Goal: Transaction & Acquisition: Purchase product/service

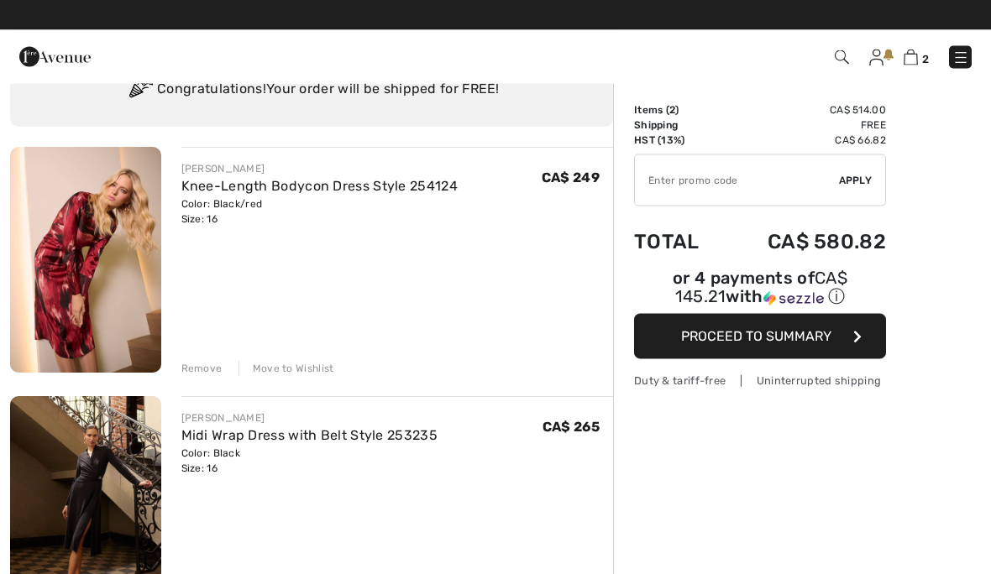
scroll to position [73, 0]
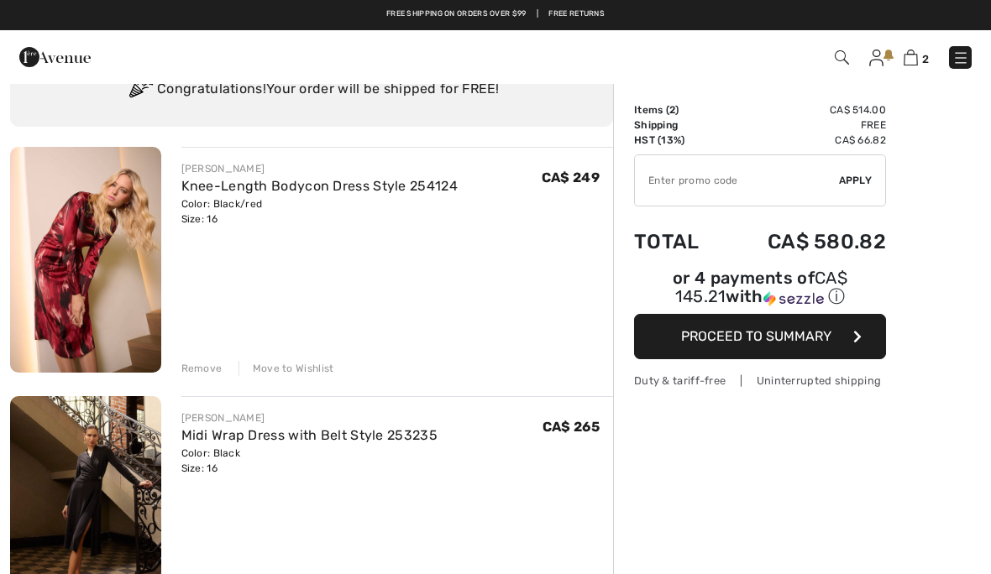
click at [102, 268] on img at bounding box center [85, 260] width 151 height 226
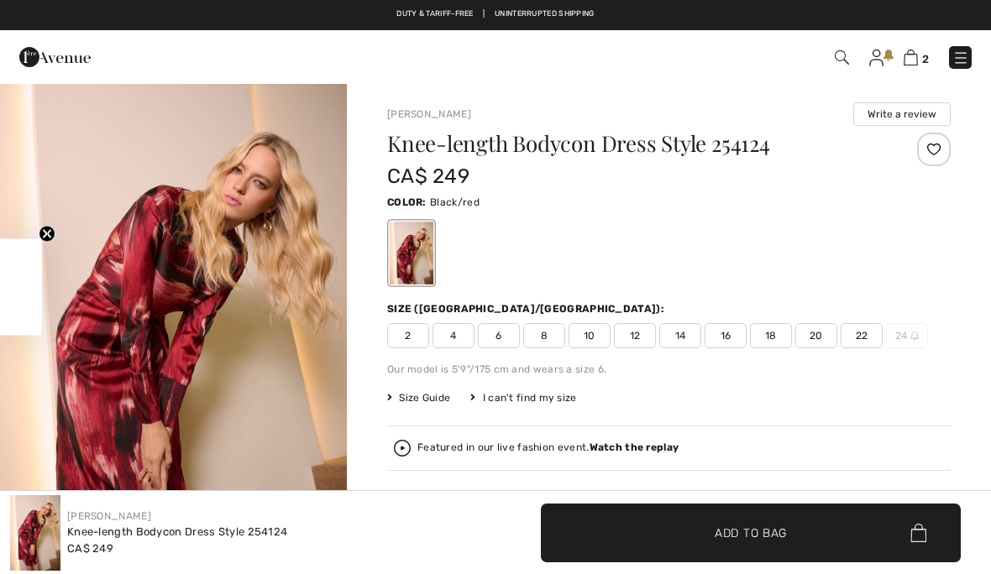
checkbox input "true"
click at [914, 62] on img at bounding box center [911, 58] width 14 height 16
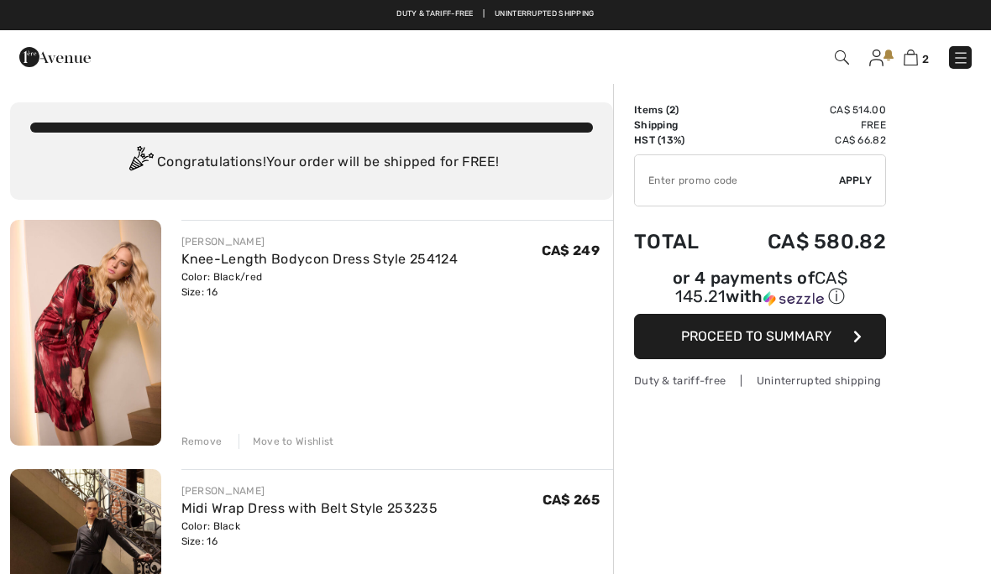
click at [213, 448] on div "Remove" at bounding box center [201, 441] width 41 height 15
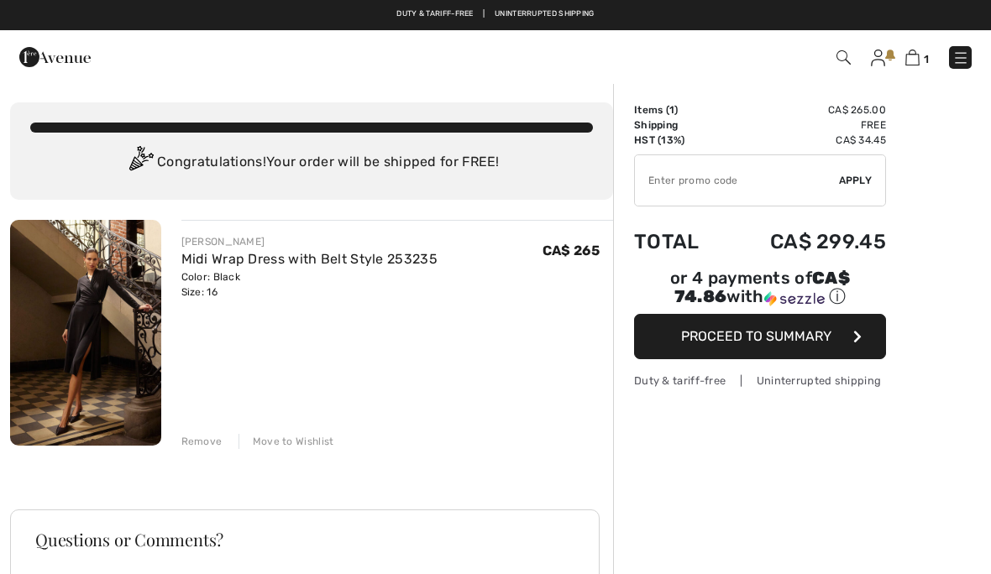
click at [103, 312] on img at bounding box center [85, 333] width 151 height 226
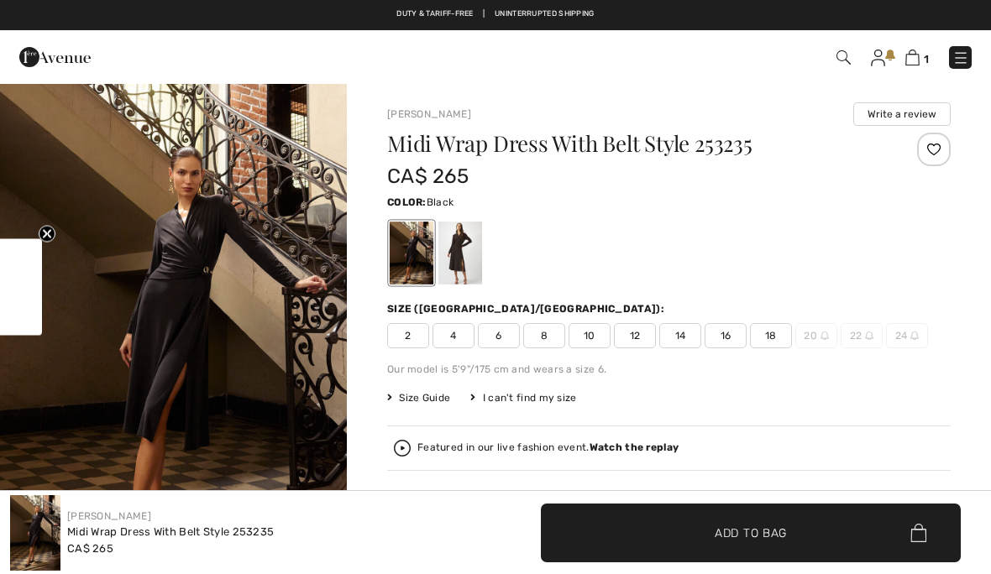
checkbox input "true"
click at [423, 396] on span "Size Guide" at bounding box center [418, 397] width 63 height 15
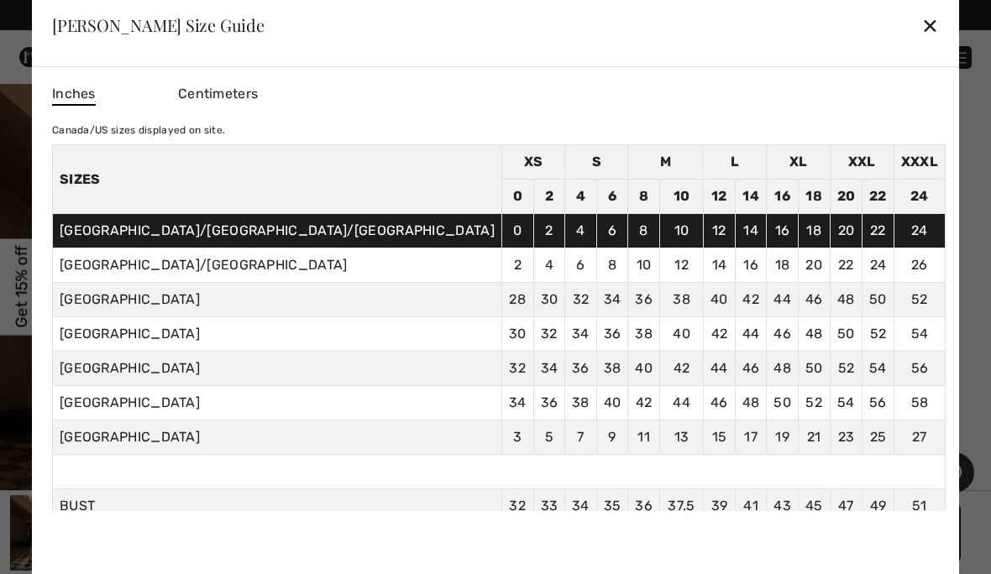
click at [765, 62] on div "Joseph Ribkoff Size Guide ✕" at bounding box center [495, 25] width 927 height 84
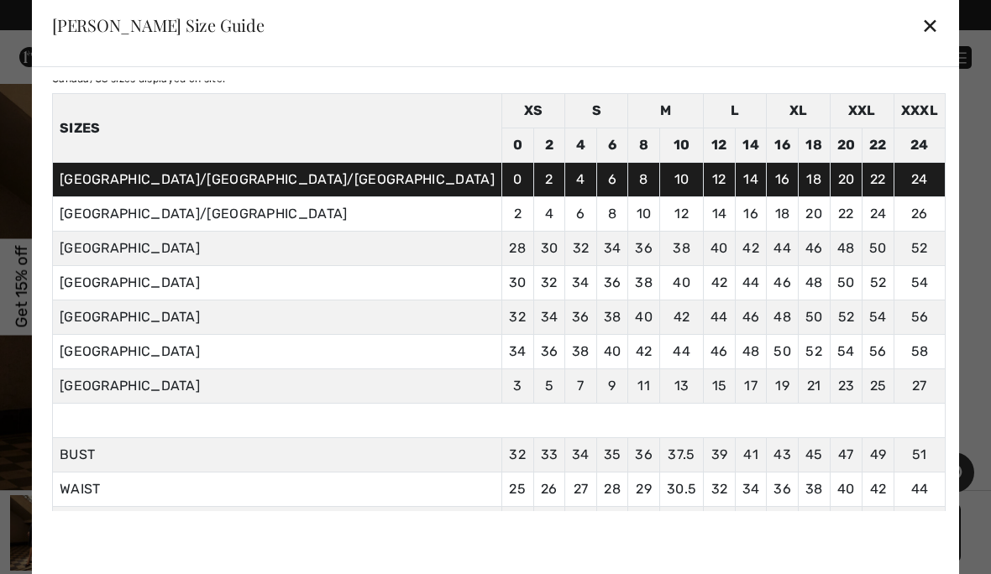
scroll to position [51, 0]
click at [921, 43] on div "✕" at bounding box center [930, 25] width 18 height 35
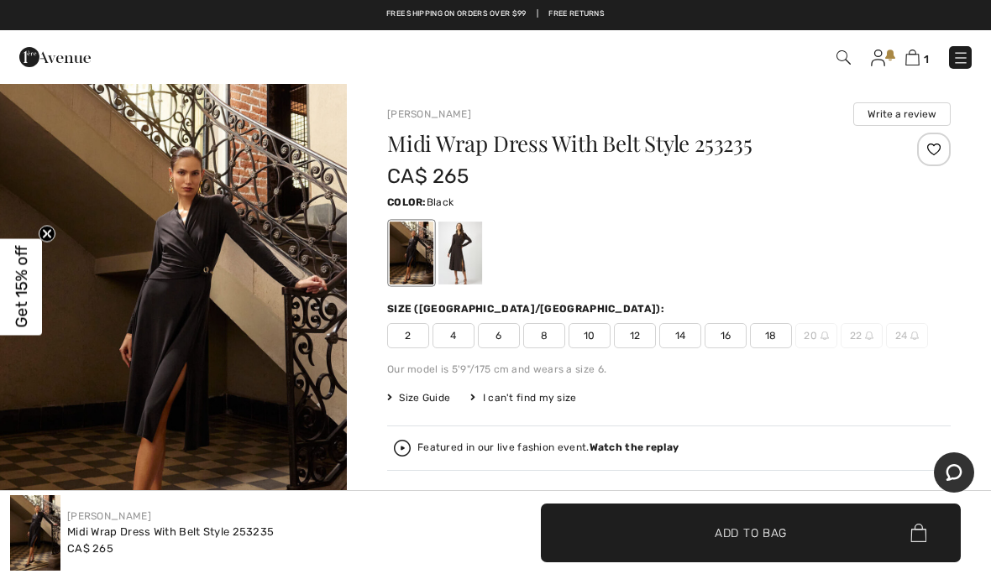
click at [771, 331] on span "18" at bounding box center [771, 335] width 42 height 25
click at [844, 521] on span "✔ Added to Bag Add to Bag" at bounding box center [668, 525] width 563 height 59
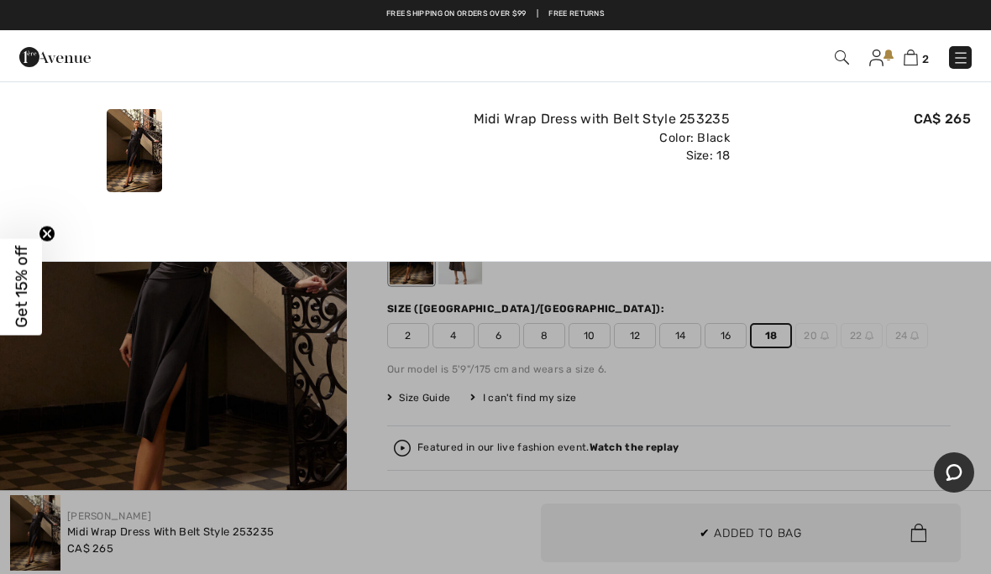
scroll to position [0, 0]
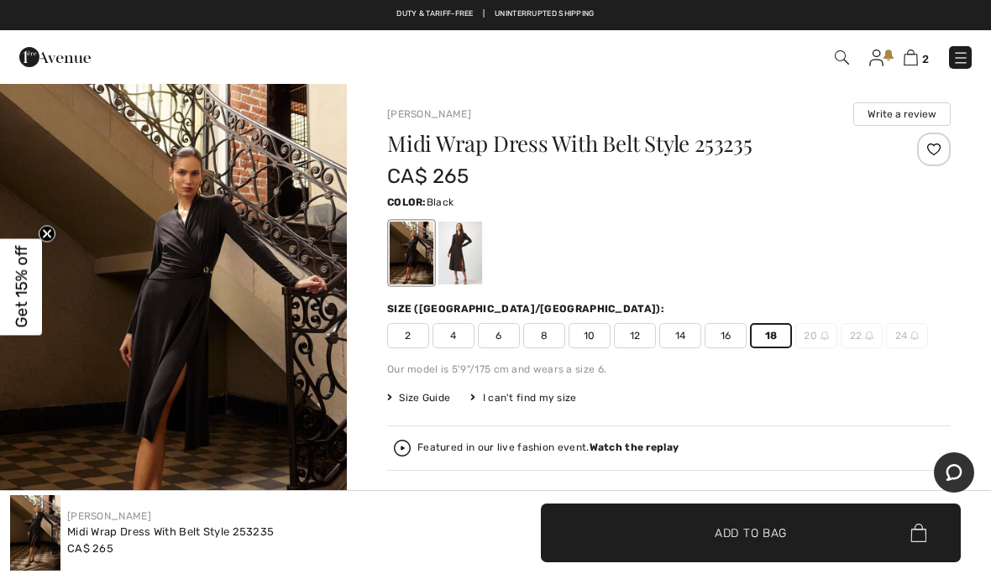
click at [427, 398] on span "Size Guide" at bounding box center [418, 397] width 63 height 15
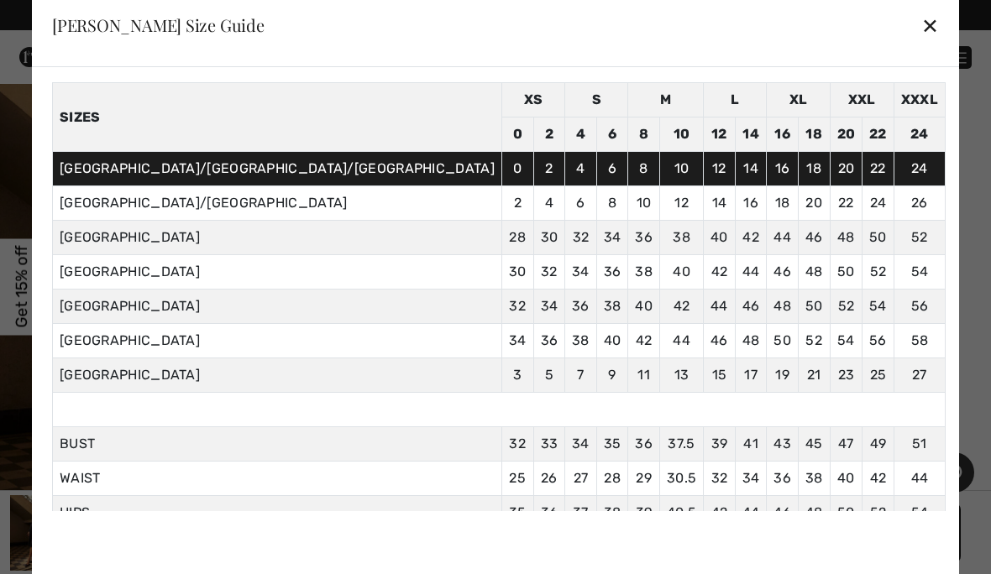
scroll to position [63, 0]
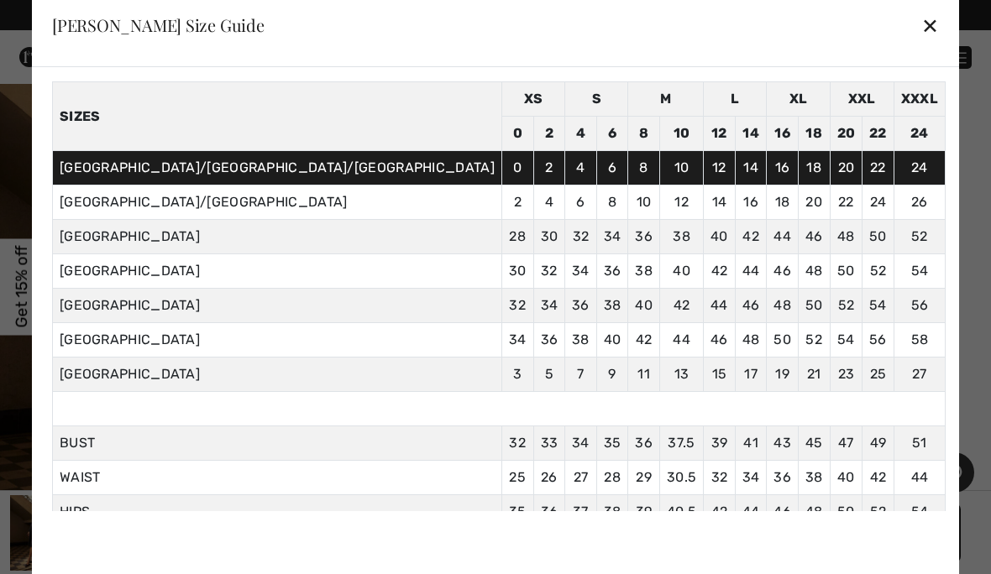
click at [921, 43] on div "✕" at bounding box center [930, 25] width 18 height 35
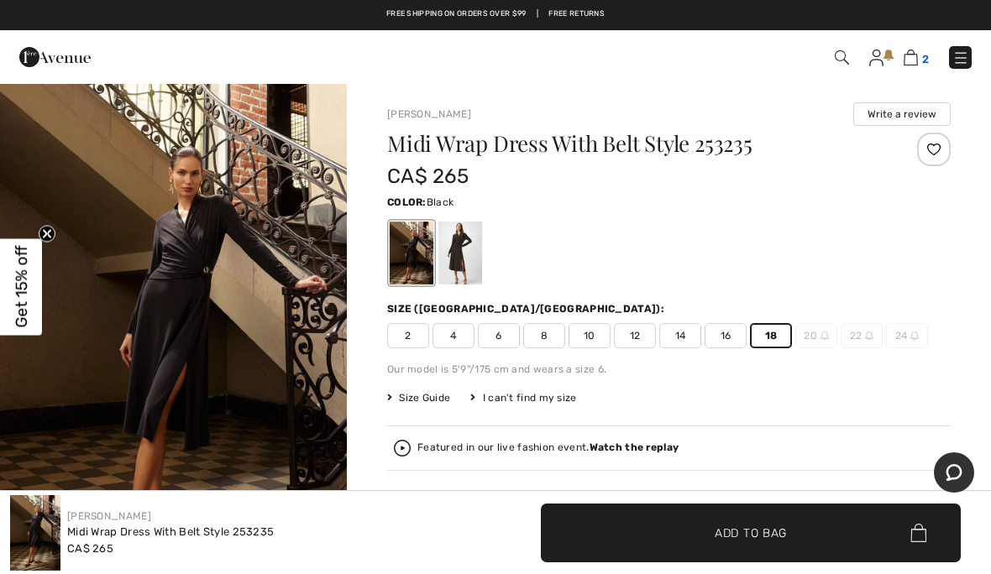
click at [910, 63] on img at bounding box center [911, 58] width 14 height 16
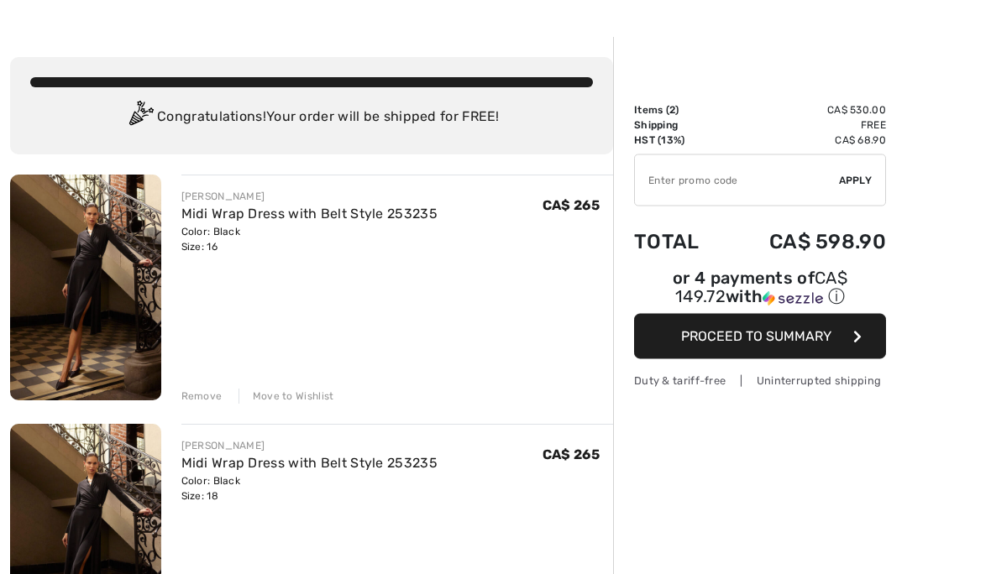
scroll to position [48, 0]
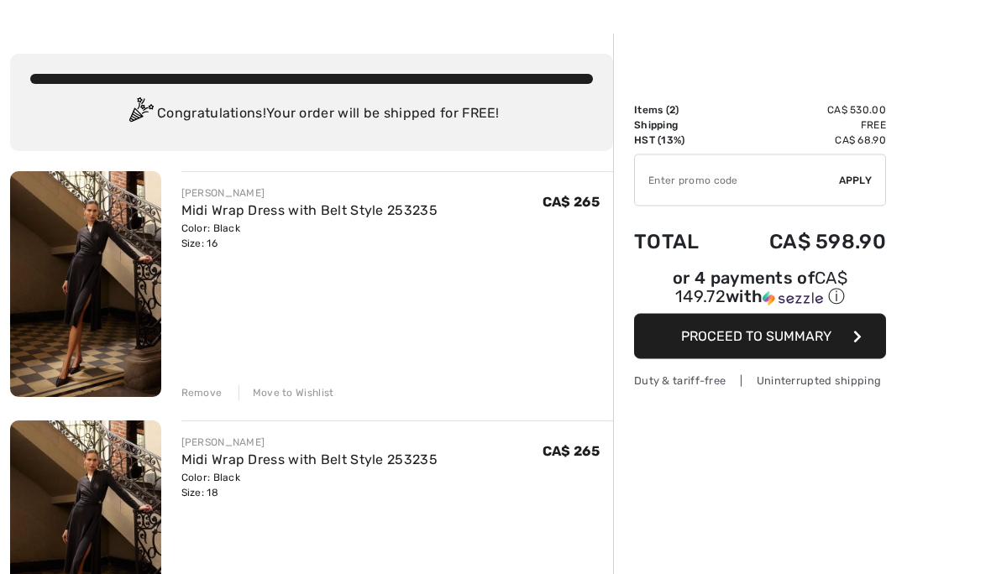
click at [207, 392] on div "Remove" at bounding box center [201, 393] width 41 height 15
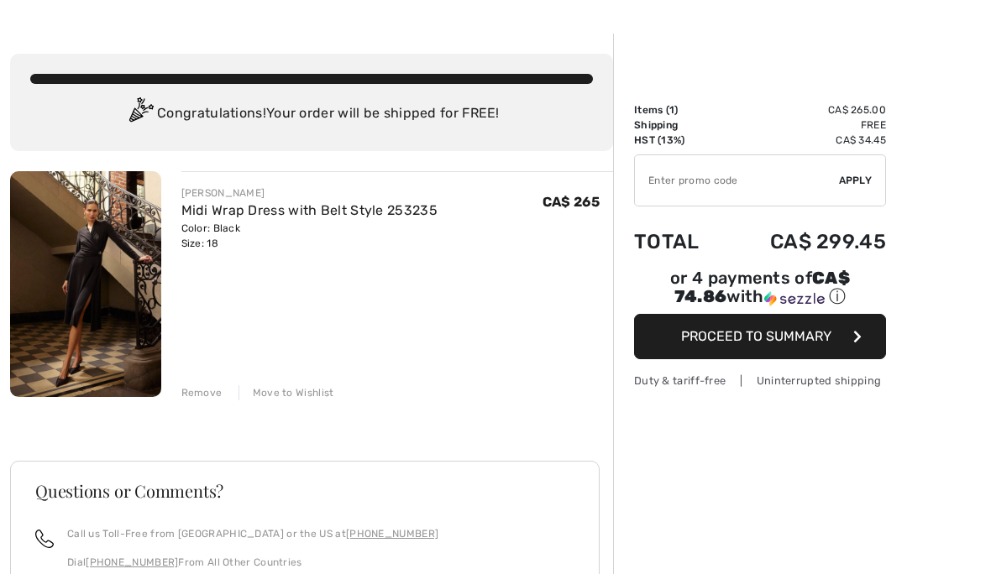
scroll to position [0, 0]
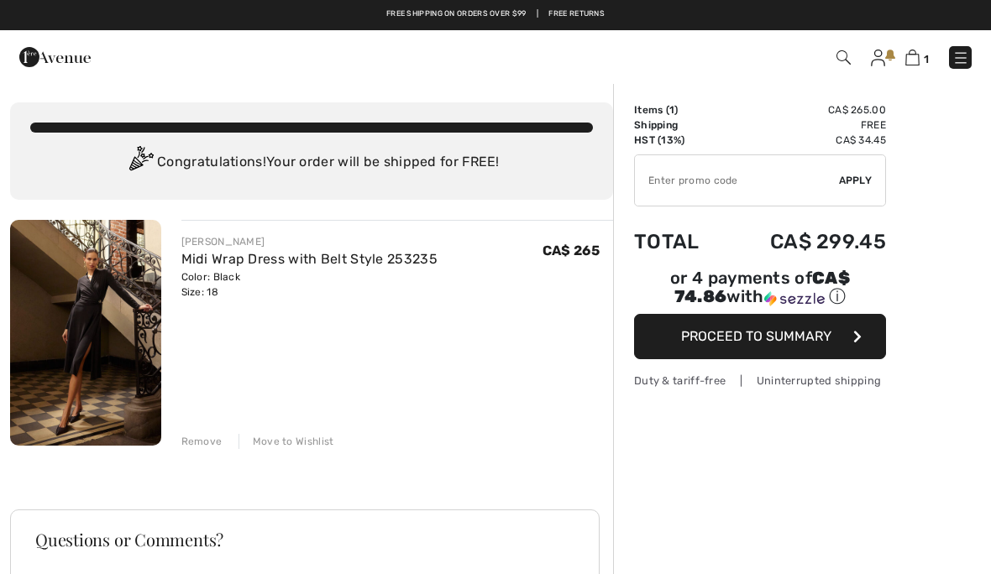
click at [794, 343] on span "Proceed to Summary" at bounding box center [756, 336] width 150 height 16
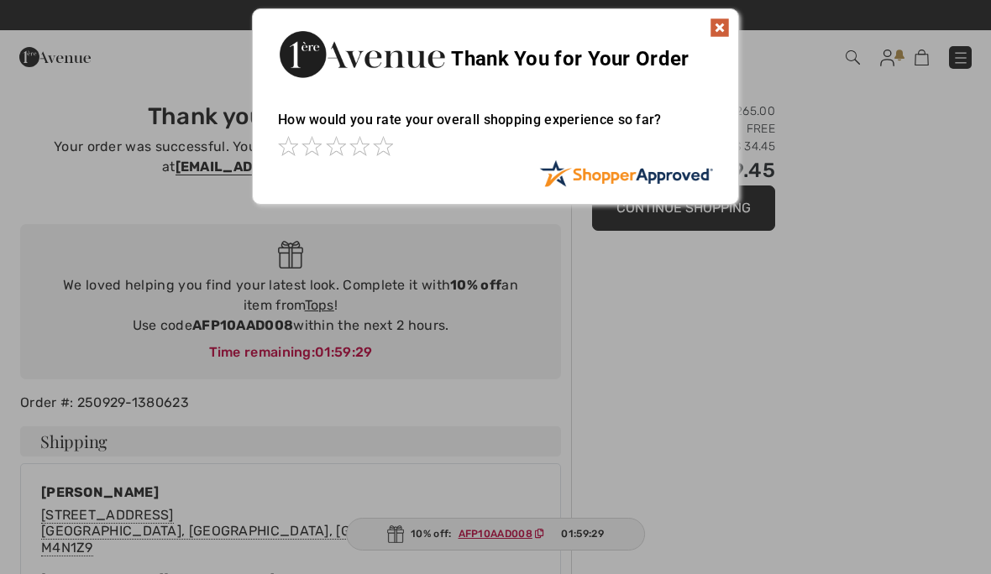
click at [719, 24] on img at bounding box center [720, 28] width 20 height 20
